Goal: Check status

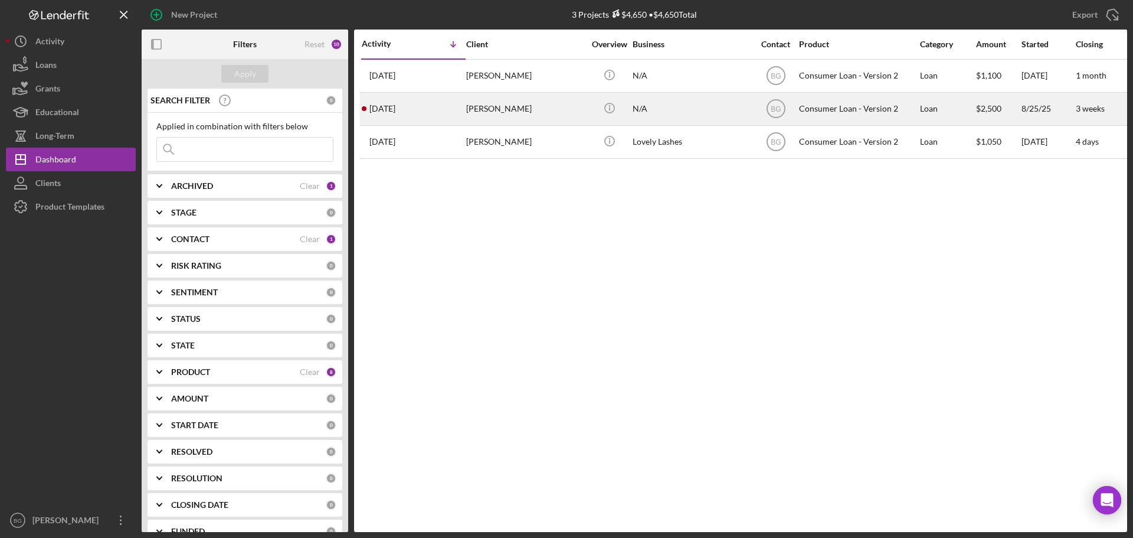
click at [441, 115] on div "[DATE] [PERSON_NAME]" at bounding box center [413, 108] width 103 height 31
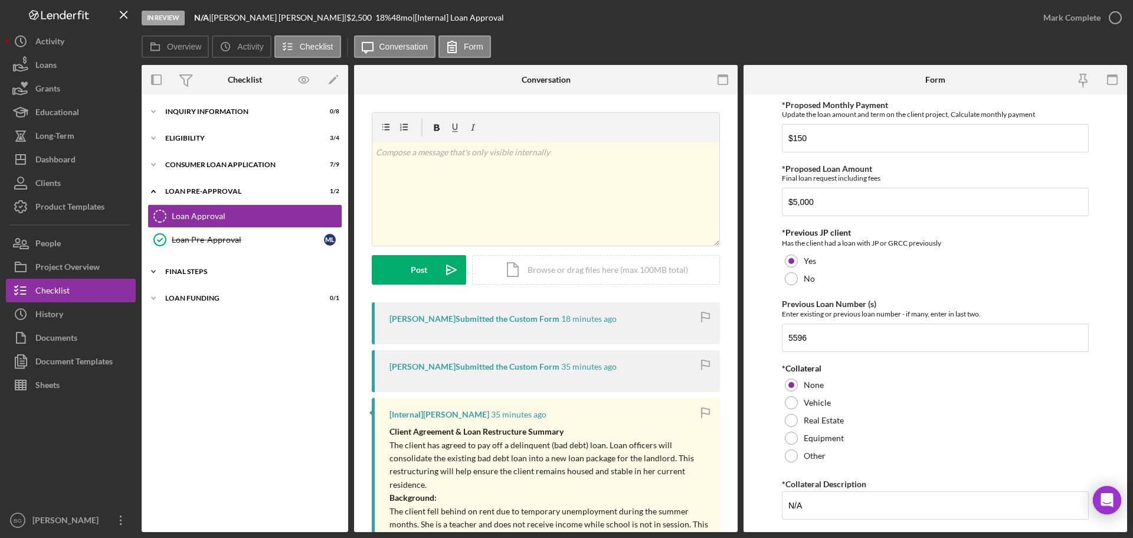
click at [198, 276] on div "Icon/Expander FINAL STEPS 2 / 10" at bounding box center [245, 272] width 207 height 24
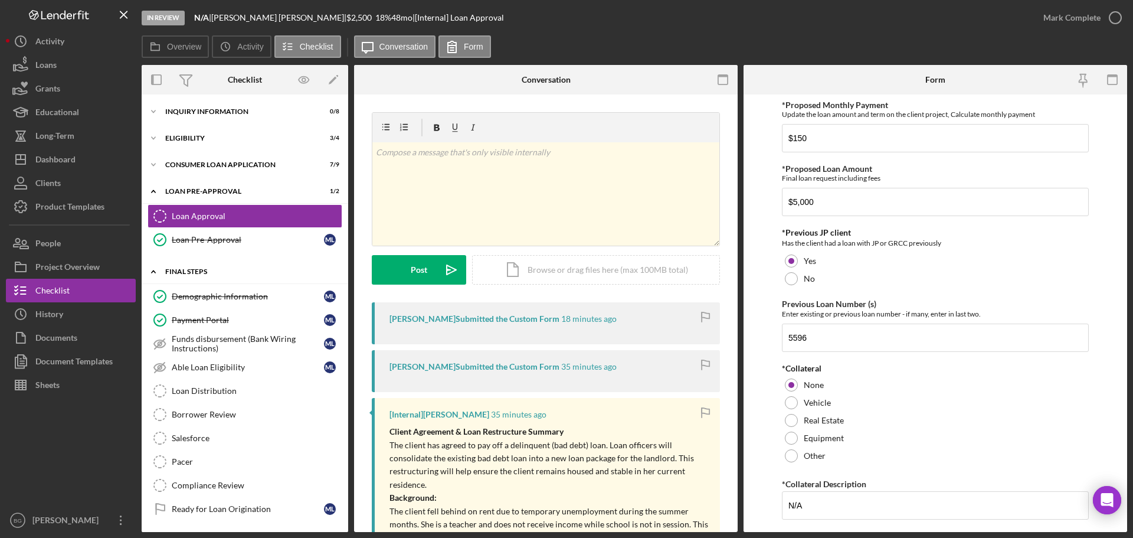
click at [198, 276] on div "Icon/Expander FINAL STEPS 2 / 10" at bounding box center [245, 272] width 207 height 24
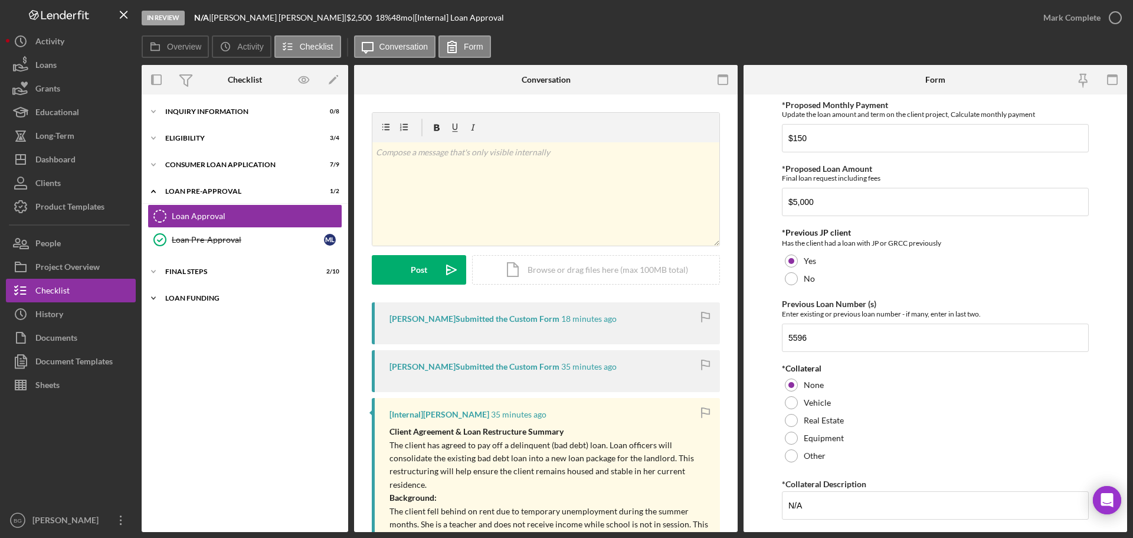
click at [193, 297] on div "Loan Funding" at bounding box center [249, 298] width 168 height 7
click at [193, 268] on div "FINAL STEPS" at bounding box center [249, 271] width 168 height 7
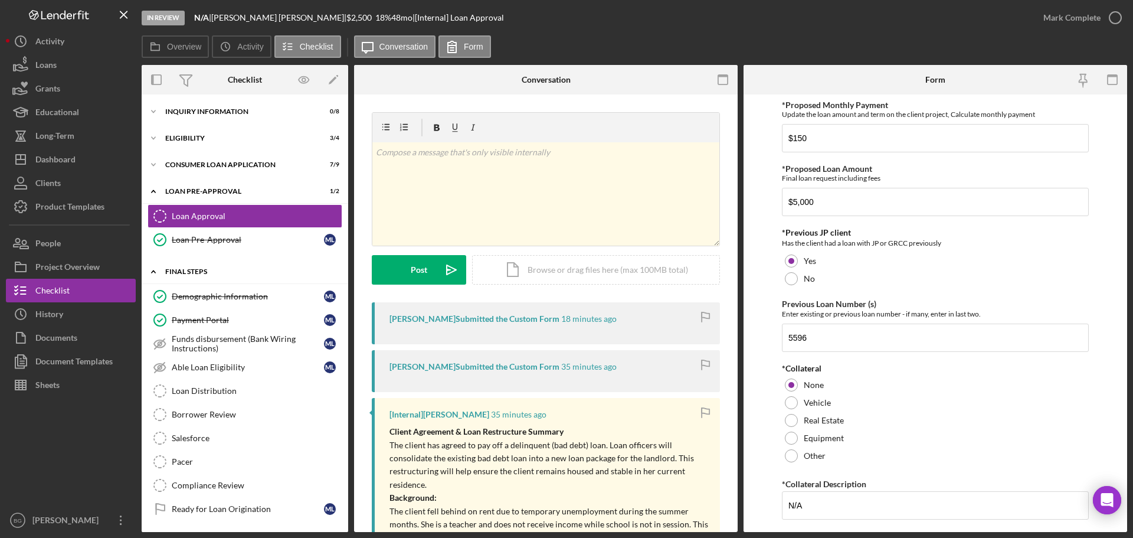
click at [193, 267] on div "Icon/Expander FINAL STEPS 2 / 10" at bounding box center [245, 272] width 207 height 24
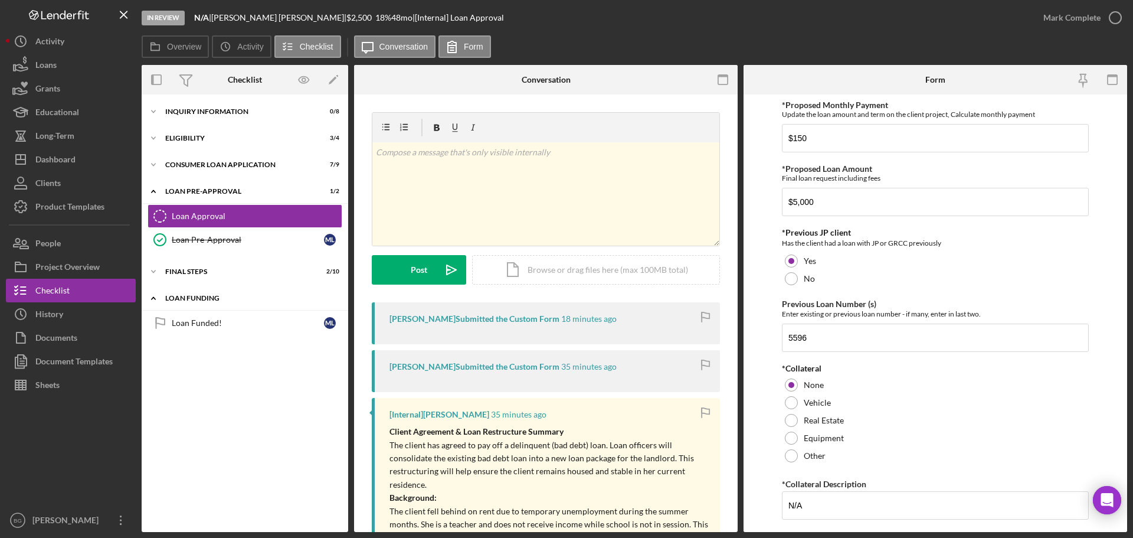
click at [197, 297] on div "Loan Funding" at bounding box center [249, 298] width 168 height 7
click at [54, 164] on div "Dashboard" at bounding box center [55, 161] width 40 height 27
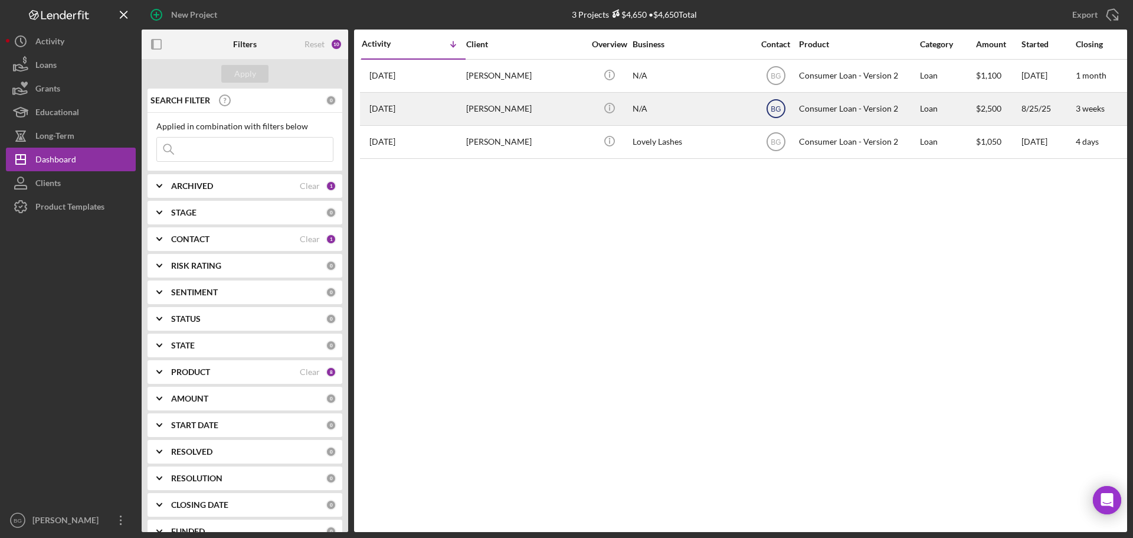
click at [777, 107] on text "BG" at bounding box center [776, 109] width 10 height 8
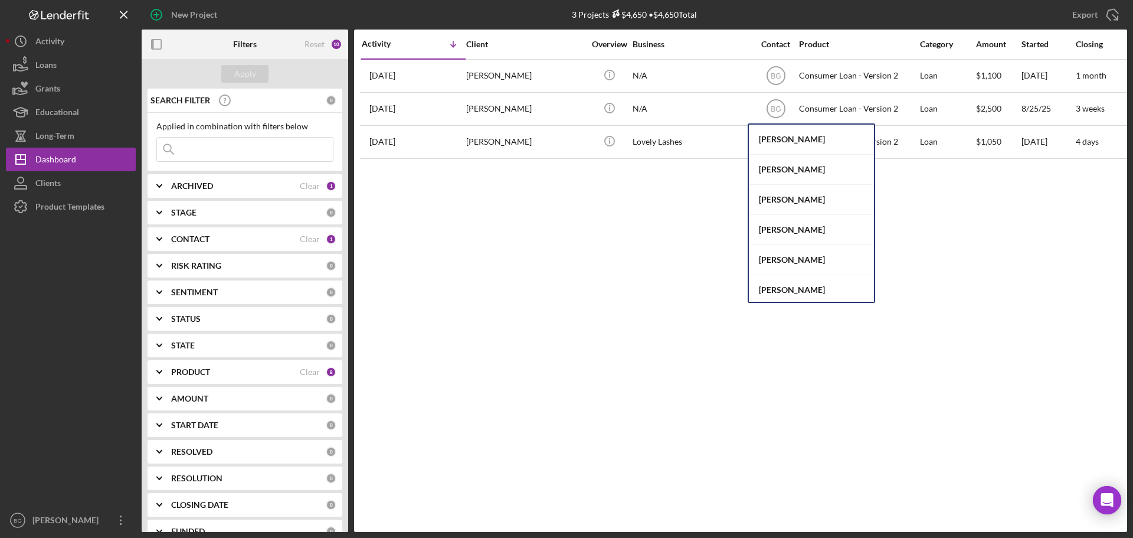
click at [592, 268] on div "Activity Icon/Table Sort Arrow Client Overview Business Contact Product Categor…" at bounding box center [740, 281] width 773 height 502
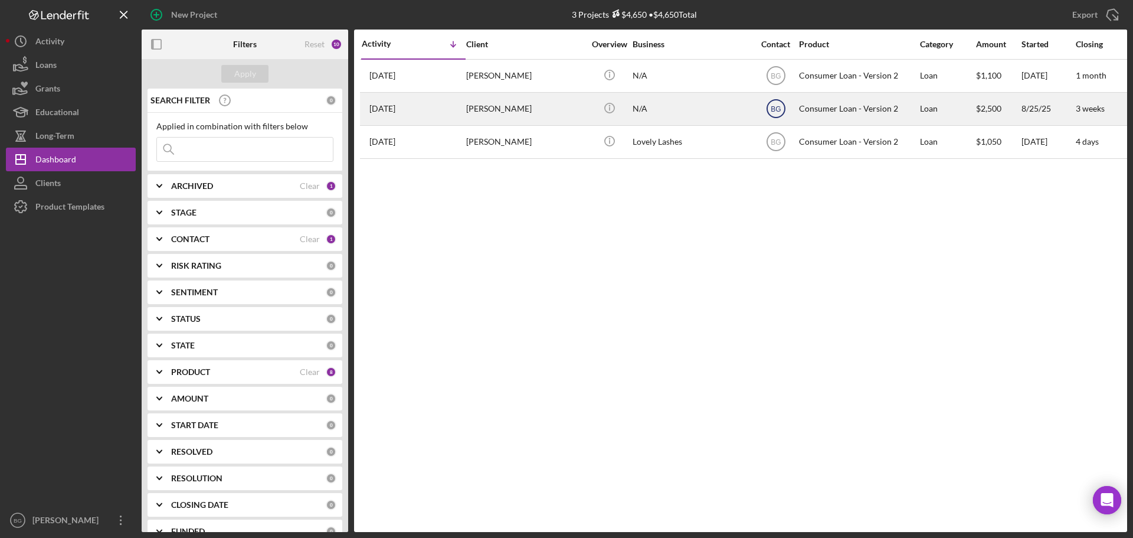
click at [778, 106] on text "BG" at bounding box center [776, 109] width 10 height 8
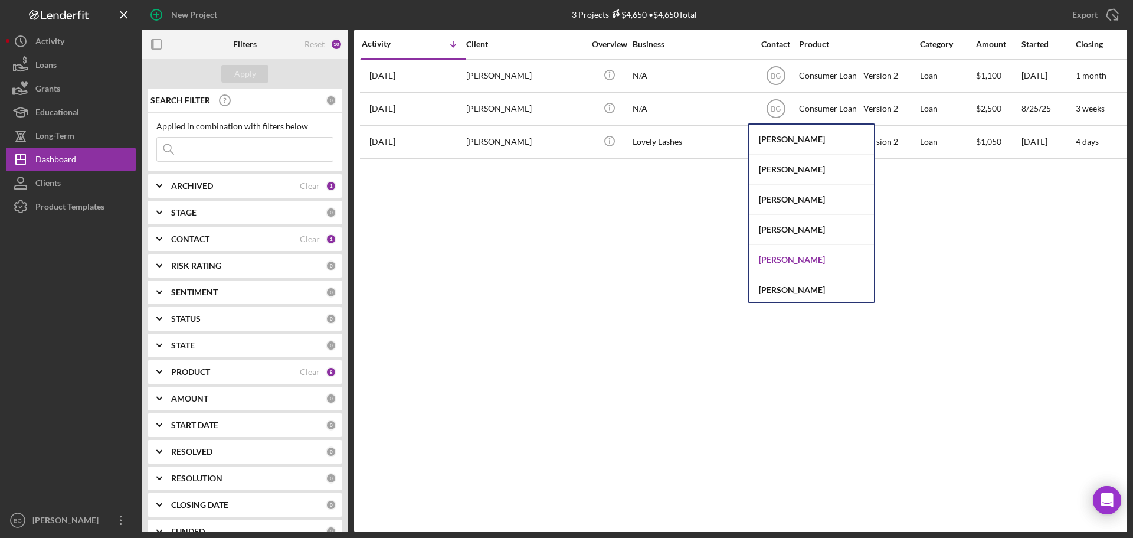
click at [830, 259] on div "[PERSON_NAME]" at bounding box center [811, 260] width 125 height 30
